Goal: Information Seeking & Learning: Learn about a topic

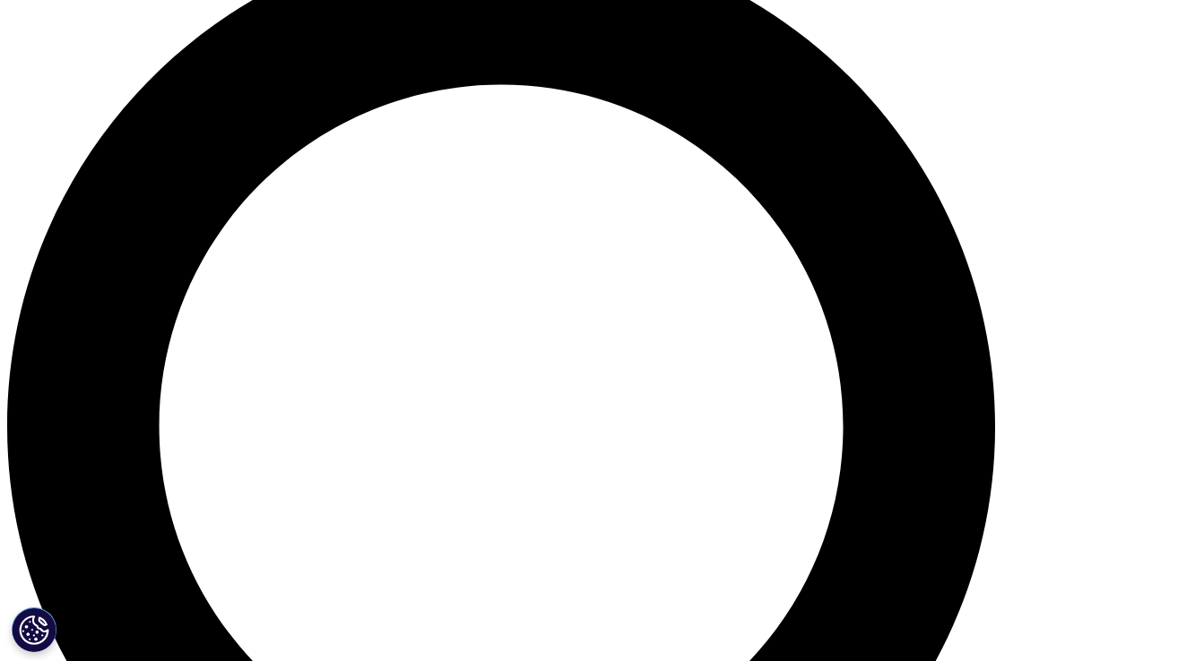
scroll to position [1353, 0]
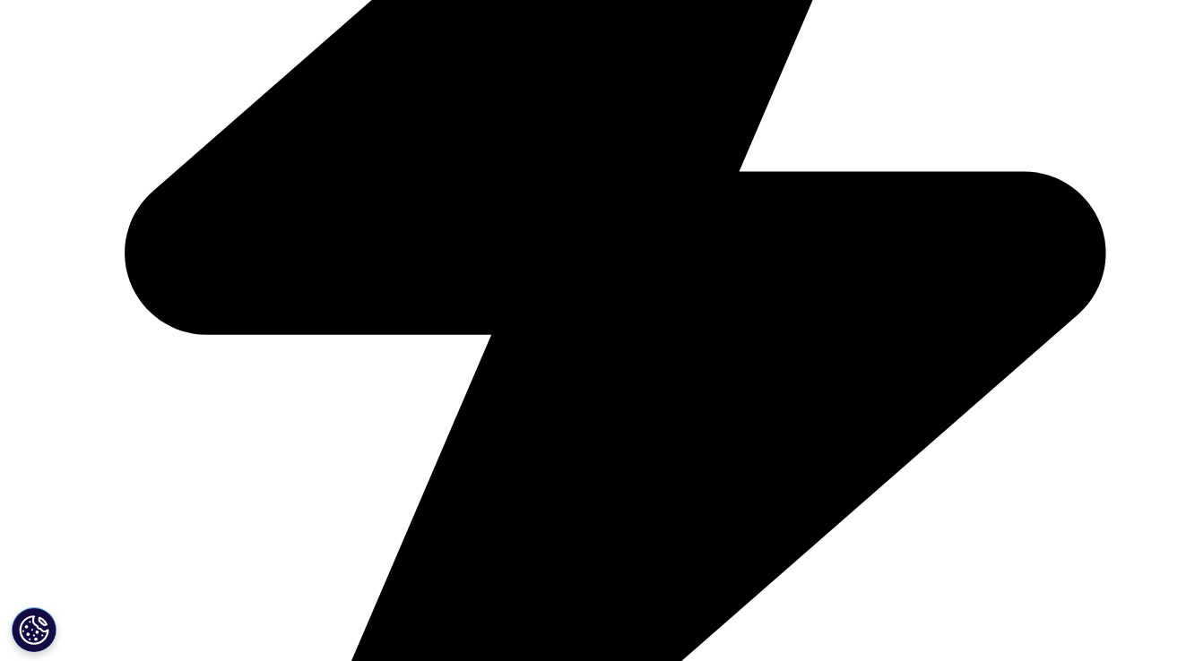
drag, startPoint x: 397, startPoint y: 138, endPoint x: 692, endPoint y: 422, distance: 409.5
drag, startPoint x: 515, startPoint y: 531, endPoint x: 211, endPoint y: 359, distance: 349.5
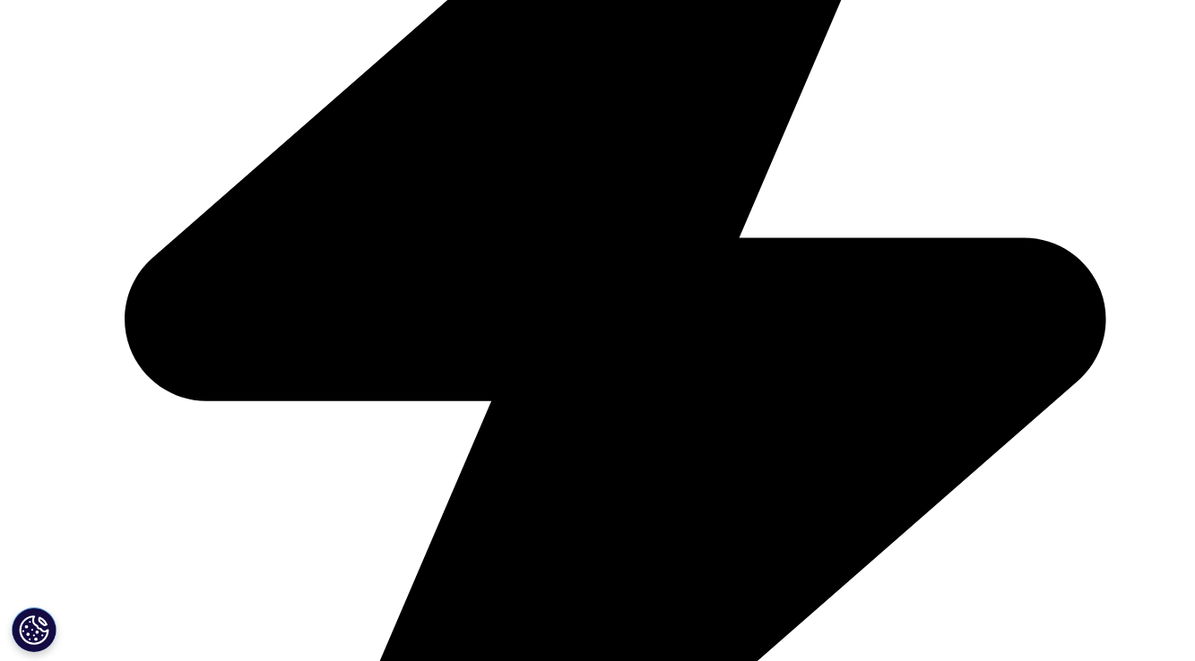
scroll to position [1288, 0]
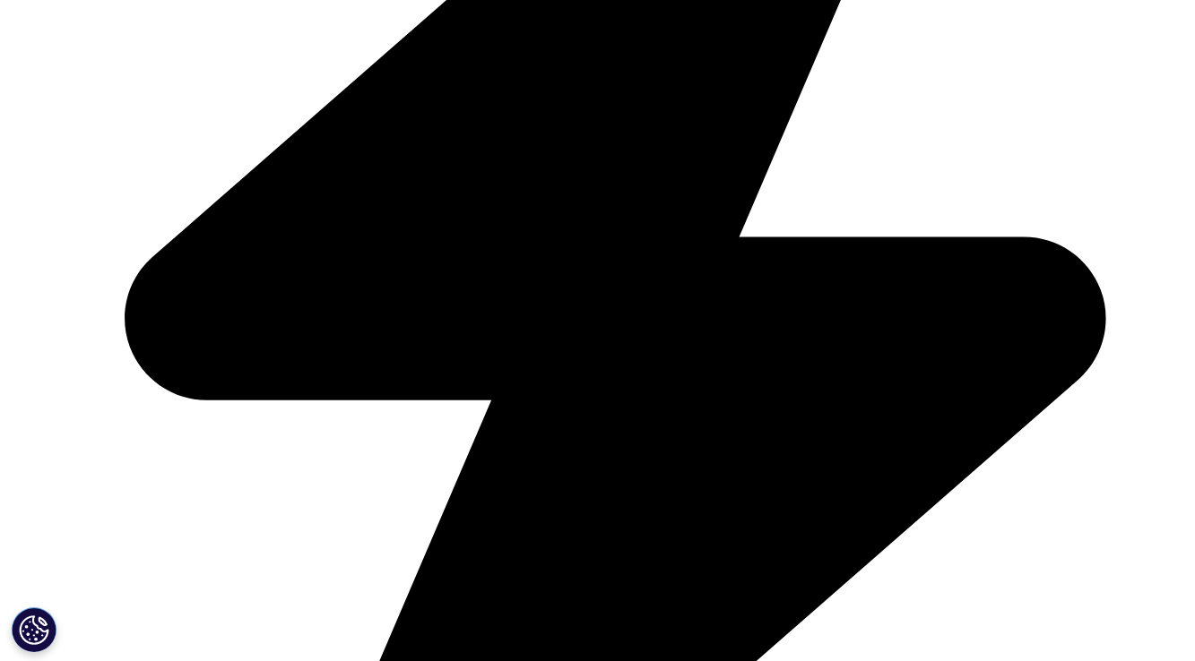
drag, startPoint x: 337, startPoint y: 176, endPoint x: 415, endPoint y: 176, distance: 78.0
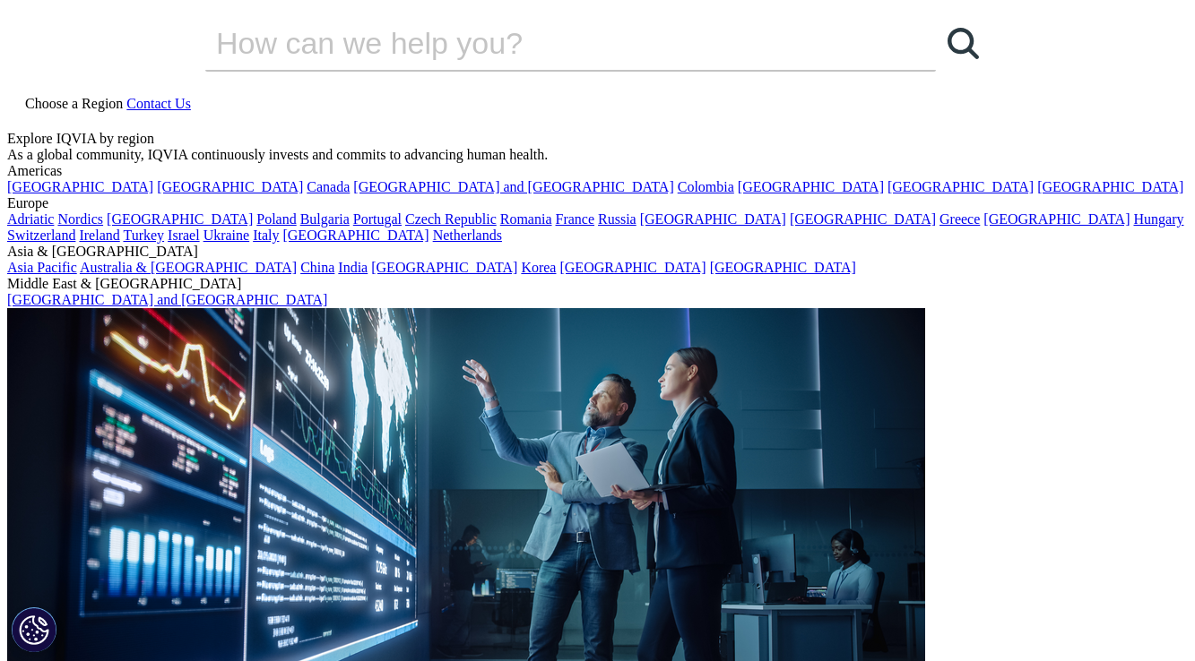
scroll to position [0, 0]
drag, startPoint x: 201, startPoint y: 374, endPoint x: 438, endPoint y: 374, distance: 237.5
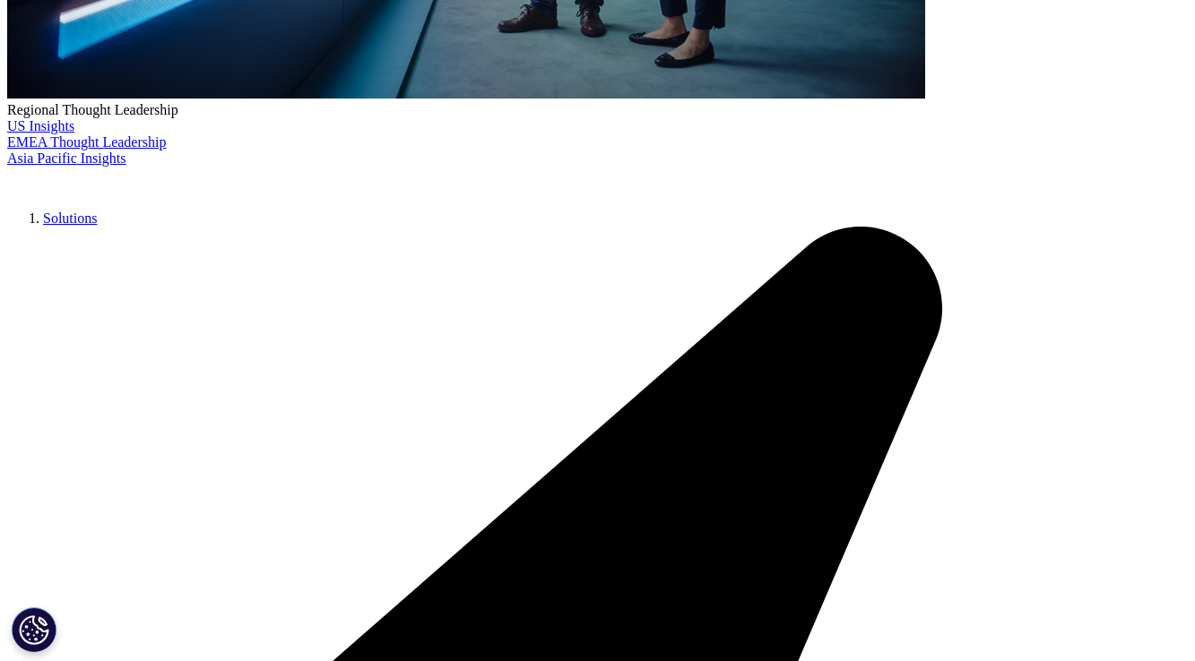
scroll to position [731, 0]
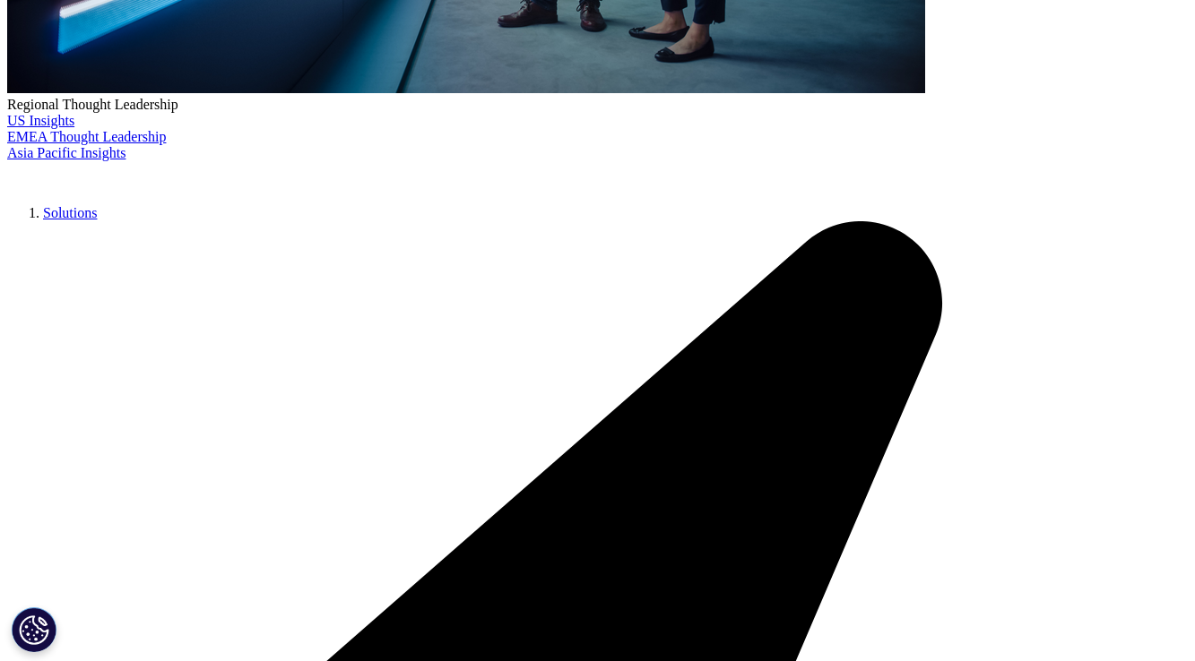
drag, startPoint x: 342, startPoint y: 373, endPoint x: 614, endPoint y: 381, distance: 271.7
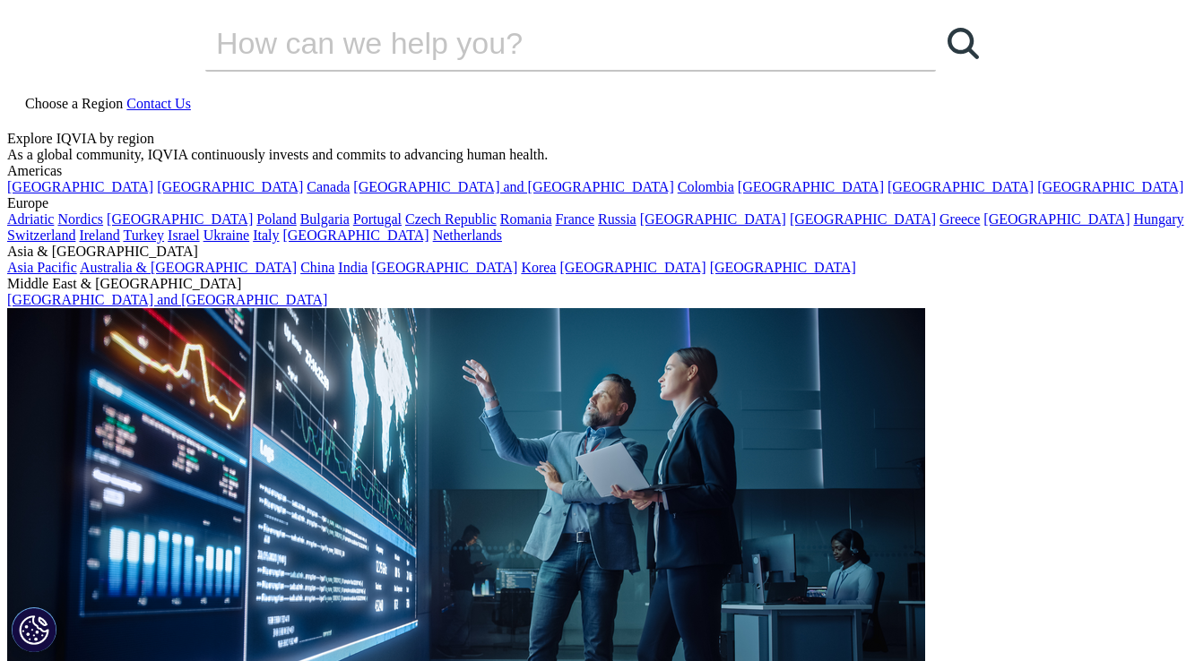
scroll to position [0, 0]
